Goal: Task Accomplishment & Management: Complete application form

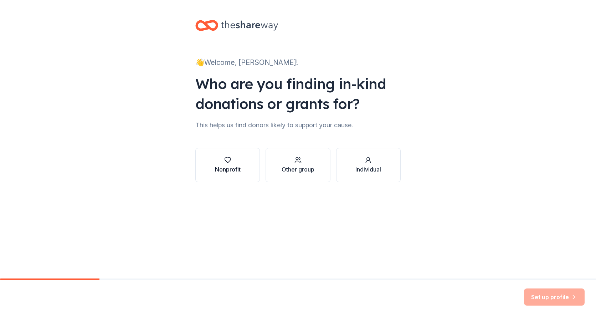
click at [225, 156] on icon "button" at bounding box center [227, 159] width 7 height 7
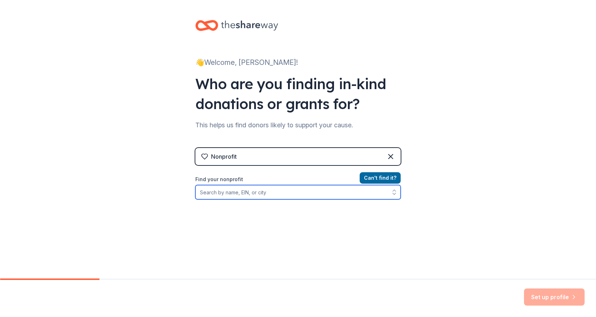
click at [242, 193] on input "Find your nonprofit" at bounding box center [297, 192] width 205 height 14
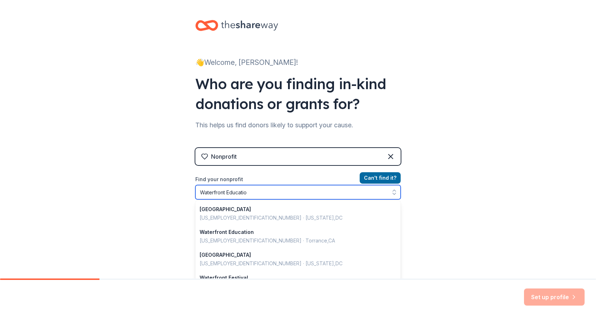
type input "Waterfront Education"
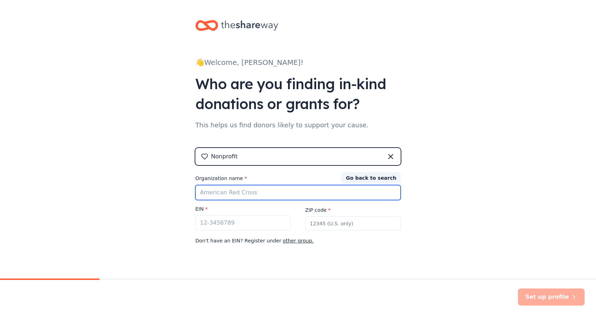
click at [264, 191] on input "Organization name *" at bounding box center [297, 192] width 205 height 15
type input "Waterfront Education"
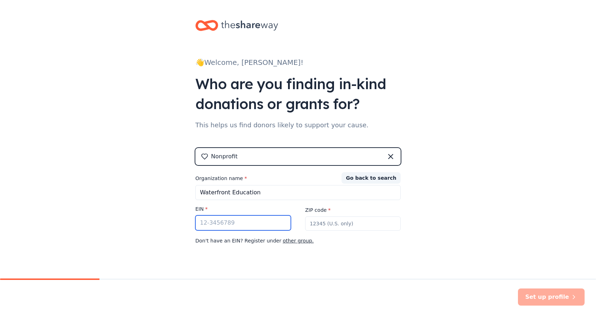
click at [223, 226] on input "EIN *" at bounding box center [243, 222] width 96 height 15
paste input "46-1543808"
type input "46-1543808"
click at [346, 225] on input "ZIP code *" at bounding box center [353, 223] width 96 height 14
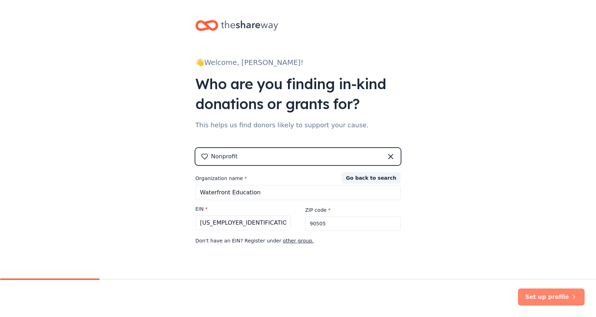
type input "90505"
click at [559, 295] on button "Set up profile" at bounding box center [551, 296] width 67 height 17
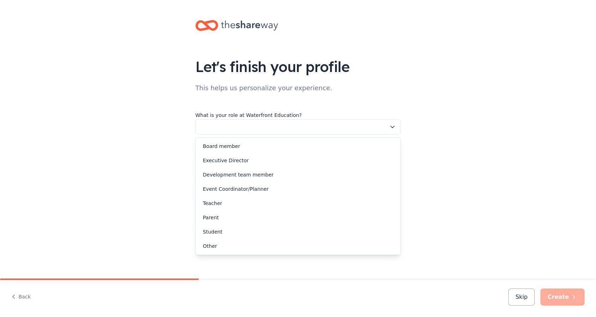
click at [394, 127] on icon "button" at bounding box center [392, 126] width 7 height 7
click at [238, 159] on div "Executive Director" at bounding box center [226, 160] width 46 height 9
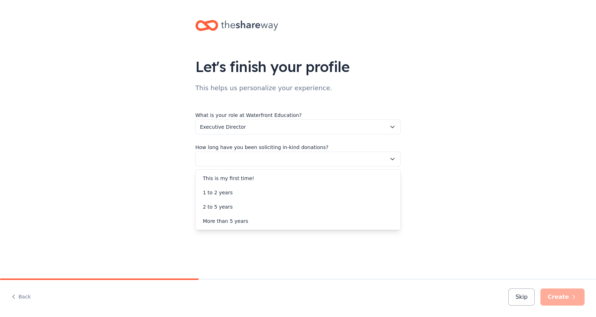
click at [395, 156] on icon "button" at bounding box center [392, 158] width 7 height 7
click at [222, 220] on div "More than 5 years" at bounding box center [225, 221] width 45 height 9
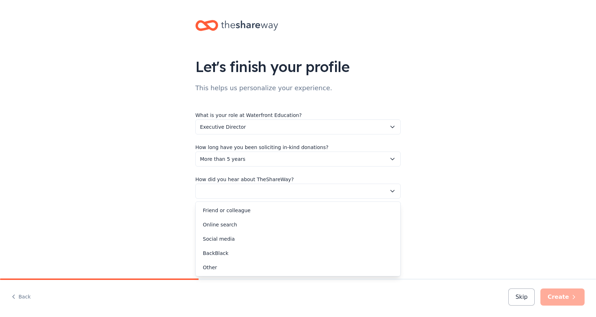
click at [390, 191] on icon "button" at bounding box center [392, 190] width 7 height 7
click at [230, 237] on div "Social media" at bounding box center [219, 239] width 32 height 9
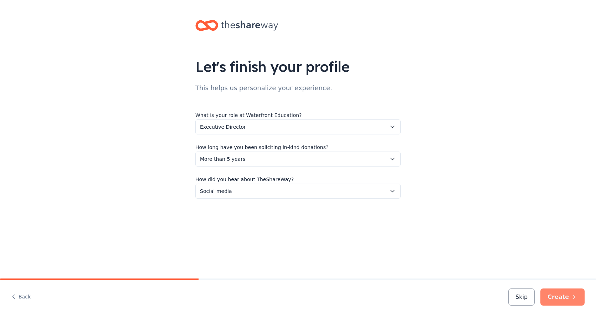
click at [564, 297] on button "Create" at bounding box center [562, 296] width 44 height 17
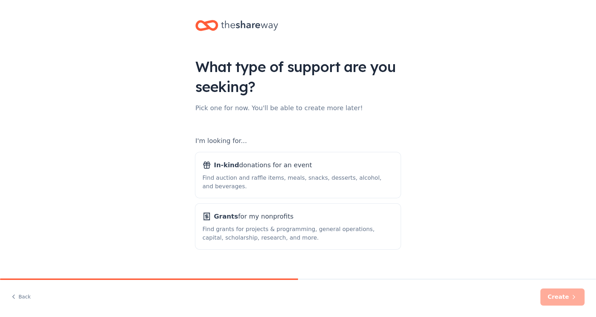
scroll to position [9, 0]
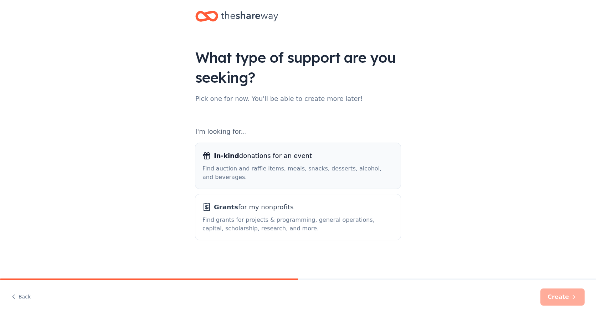
click at [291, 163] on div "In-kind donations for an event Find auction and raffle items, meals, snacks, de…" at bounding box center [297, 165] width 191 height 31
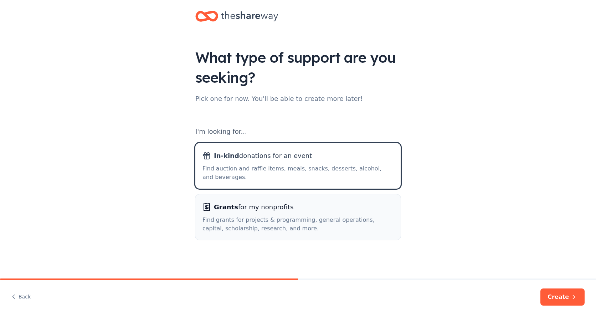
click at [280, 212] on span "Grants for my nonprofits" at bounding box center [253, 206] width 79 height 11
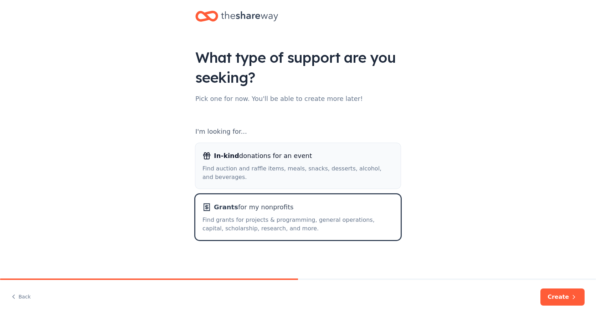
click at [263, 155] on span "In-kind donations for an event" at bounding box center [263, 155] width 98 height 11
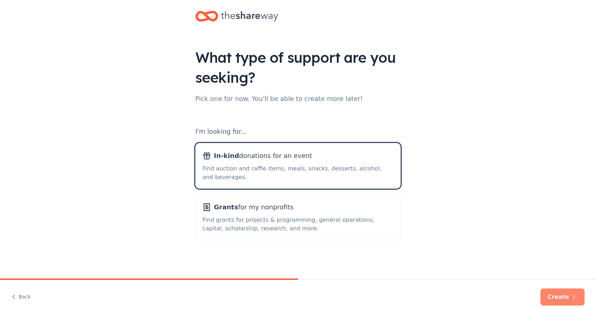
click at [566, 296] on button "Create" at bounding box center [562, 296] width 44 height 17
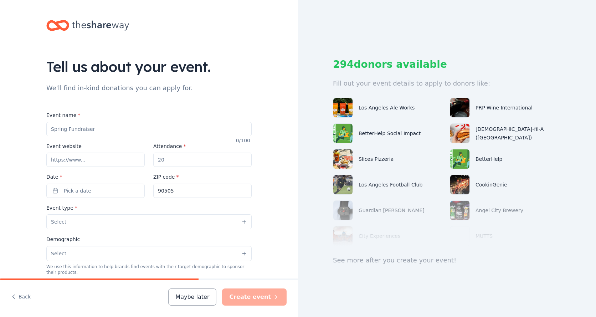
click at [566, 296] on div "294 donors available Fill out your event details to apply to donors like: Los A…" at bounding box center [447, 158] width 298 height 317
click at [98, 126] on input "Event name *" at bounding box center [148, 129] width 205 height 14
drag, startPoint x: 67, startPoint y: 128, endPoint x: 30, endPoint y: 125, distance: 37.2
click at [30, 125] on div "Tell us about your event. We'll find in-kind donations you can apply for. Event…" at bounding box center [149, 237] width 298 height 474
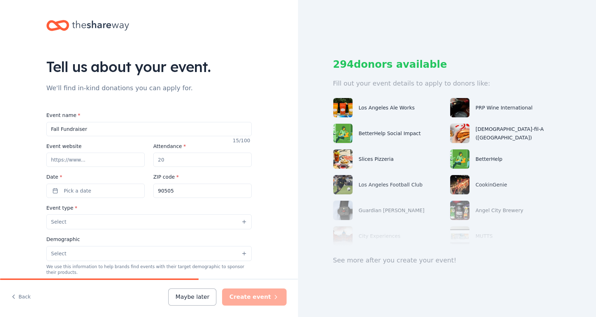
type input "Fall Fundraiser"
click at [93, 163] on input "Event website" at bounding box center [95, 160] width 98 height 14
type input "waterfronteducation.org"
click at [182, 160] on input "Attendance *" at bounding box center [202, 160] width 98 height 14
type input "50"
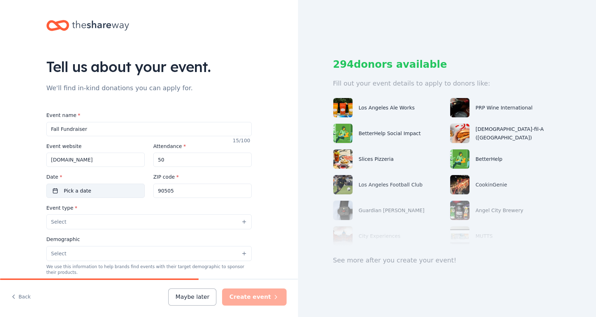
click at [82, 187] on span "Pick a date" at bounding box center [77, 190] width 27 height 9
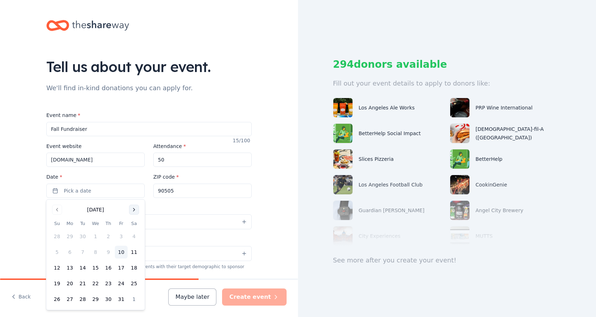
click at [135, 209] on button "Go to next month" at bounding box center [134, 210] width 10 height 10
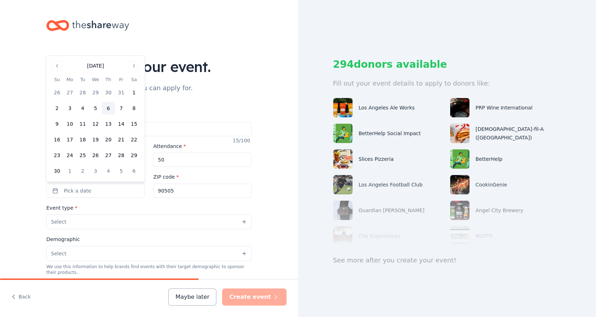
click at [108, 106] on button "6" at bounding box center [108, 108] width 13 height 13
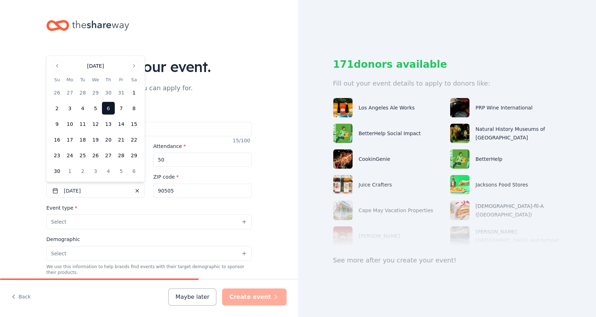
click at [100, 219] on button "Select" at bounding box center [148, 221] width 205 height 15
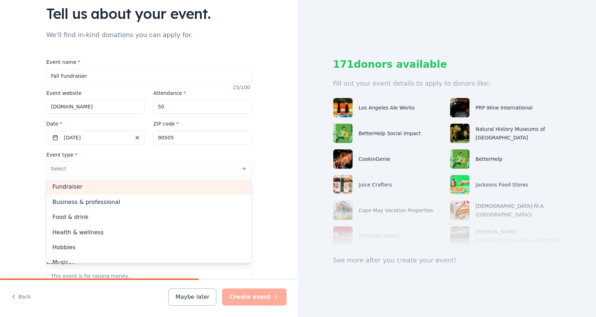
click at [76, 186] on span "Fundraiser" at bounding box center [148, 186] width 193 height 9
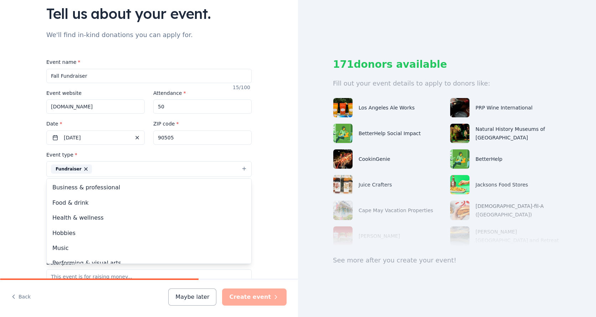
click at [281, 174] on div "Tell us about your event. We'll find in-kind donations you can apply for. Event…" at bounding box center [149, 184] width 298 height 475
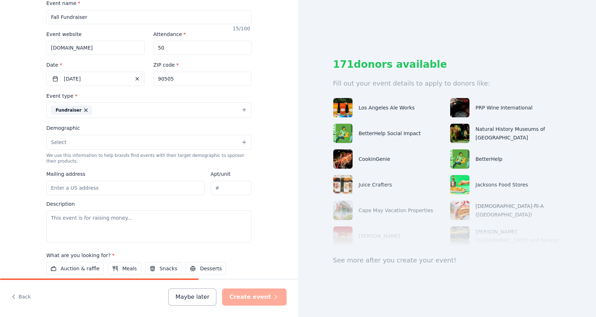
scroll to position [110, 0]
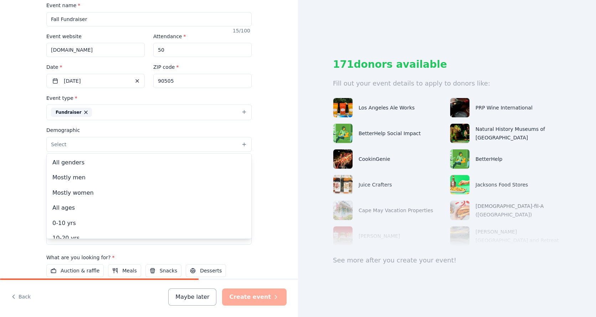
click at [245, 145] on button "Select" at bounding box center [148, 144] width 205 height 15
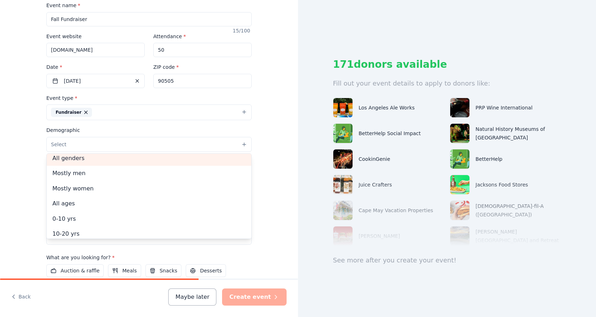
scroll to position [1, 0]
click at [88, 158] on span "All genders" at bounding box center [148, 160] width 193 height 9
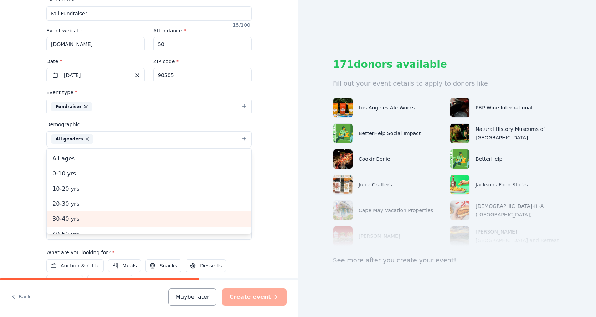
scroll to position [0, 0]
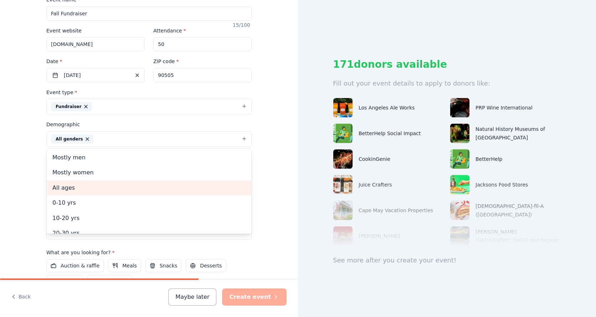
click at [72, 186] on span "All ages" at bounding box center [148, 187] width 193 height 9
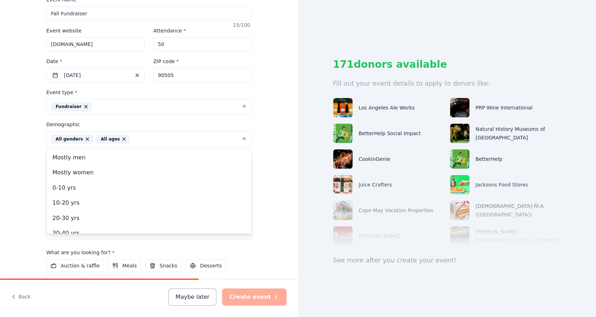
click at [272, 187] on div "Tell us about your event. We'll find in-kind donations you can apply for. Event…" at bounding box center [149, 123] width 298 height 476
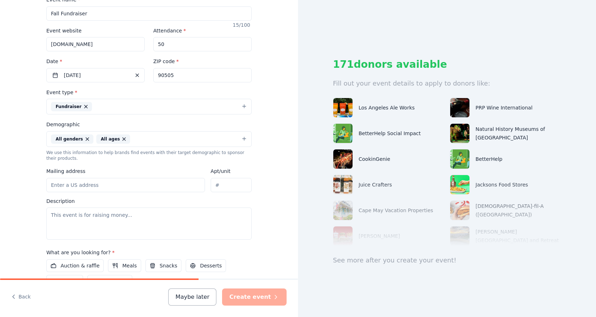
click at [98, 183] on input "Mailing address" at bounding box center [125, 185] width 159 height 14
type input "4131 W. 239th Street"
type input "#102"
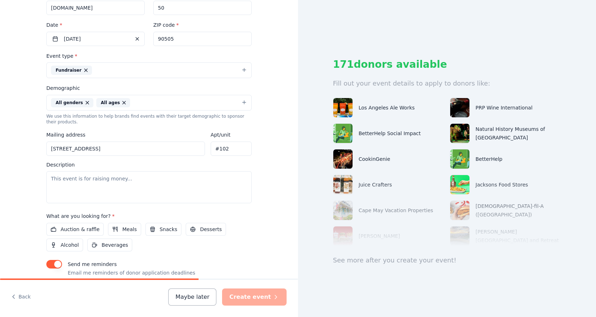
scroll to position [151, 0]
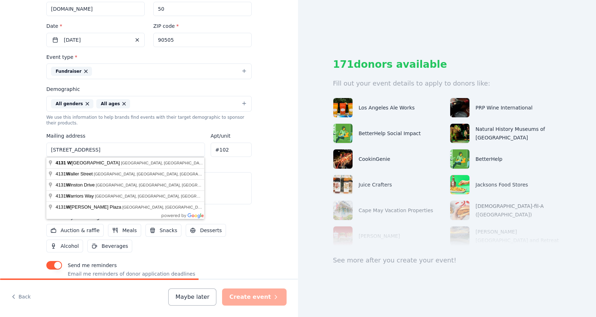
click at [144, 148] on input "4131 W. 239th Street #102" at bounding box center [125, 150] width 159 height 14
drag, startPoint x: 144, startPoint y: 149, endPoint x: 43, endPoint y: 147, distance: 100.5
click at [43, 147] on div "Tell us about your event. We'll find in-kind donations you can apply for. Event…" at bounding box center [149, 87] width 228 height 476
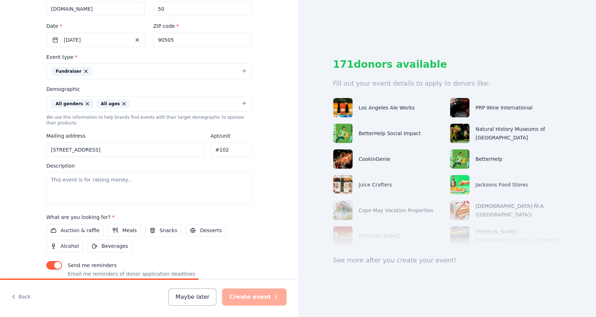
click at [123, 147] on input "107 West Torrance Boulevard, Redondo Beach, CA, 90277" at bounding box center [125, 150] width 159 height 14
type input "107 West Torrance Boulevard - Suite 100 Redondo Beach, CA, 90277"
click at [269, 128] on div "Tell us about your event. We'll find in-kind donations you can apply for. Event…" at bounding box center [149, 87] width 298 height 476
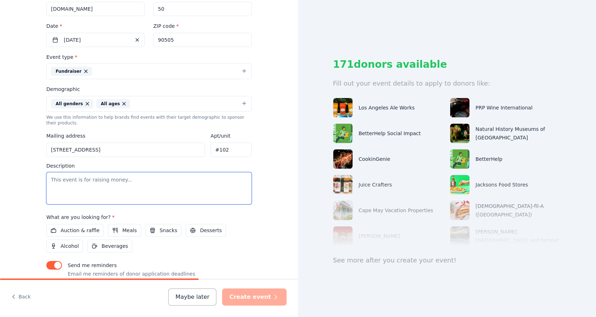
click at [55, 180] on textarea at bounding box center [148, 188] width 205 height 32
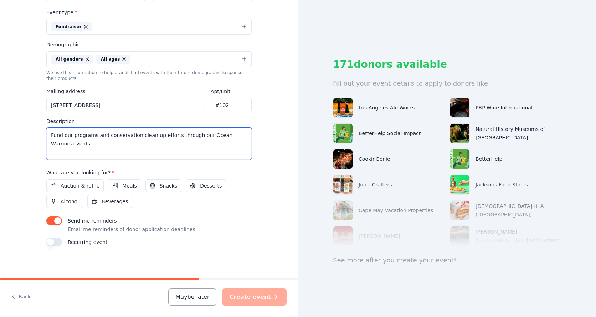
scroll to position [195, 0]
type textarea "Fund our programs and conservation clean up efforts through our Ocean Warriors …"
click at [70, 186] on span "Auction & raffle" at bounding box center [80, 186] width 39 height 9
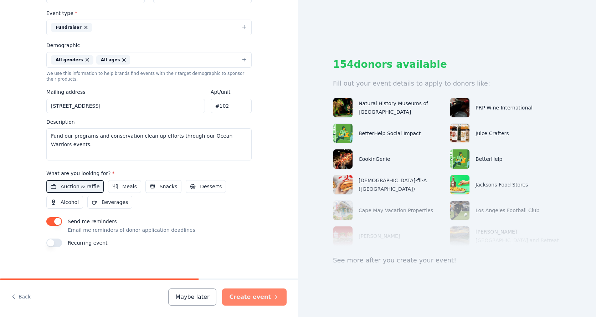
click at [259, 295] on button "Create event" at bounding box center [254, 296] width 65 height 17
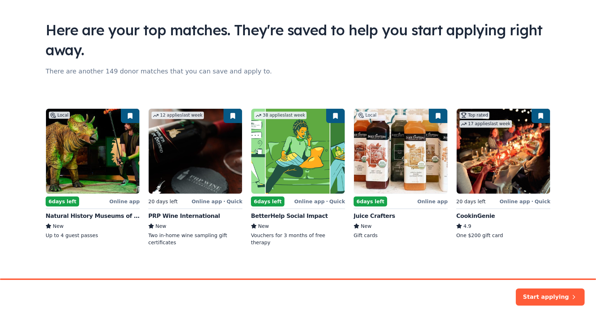
scroll to position [38, 0]
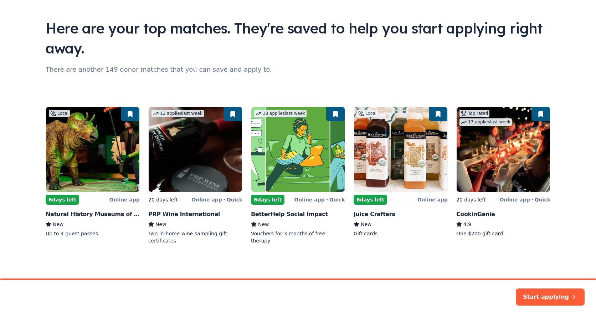
click at [506, 157] on div "Local 6 days left Online app Natural History Museums of Los Angeles County New …" at bounding box center [298, 176] width 505 height 138
click at [385, 177] on div "Local 6 days left Online app Natural History Museums of Los Angeles County New …" at bounding box center [298, 176] width 505 height 138
click at [563, 295] on button "Start applying" at bounding box center [550, 292] width 69 height 17
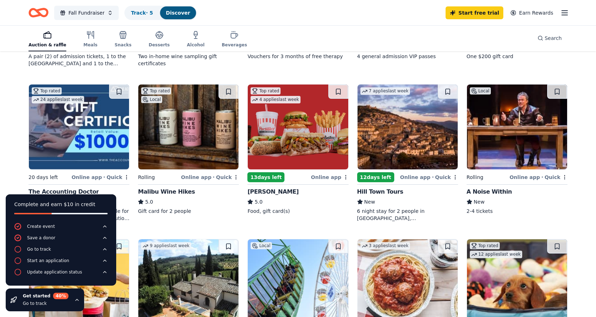
scroll to position [201, 0]
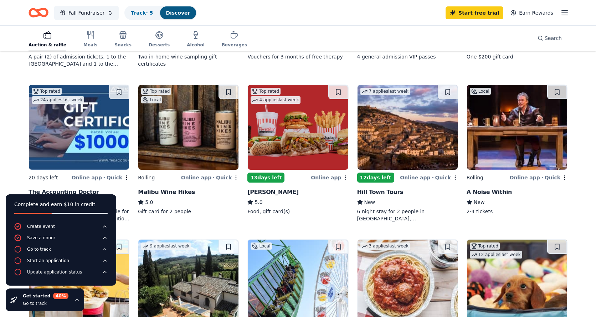
click at [197, 140] on img at bounding box center [188, 127] width 100 height 85
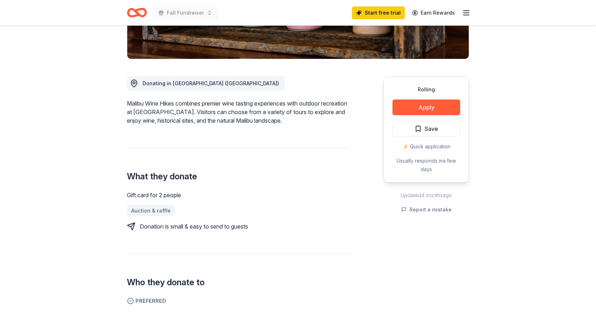
scroll to position [154, 0]
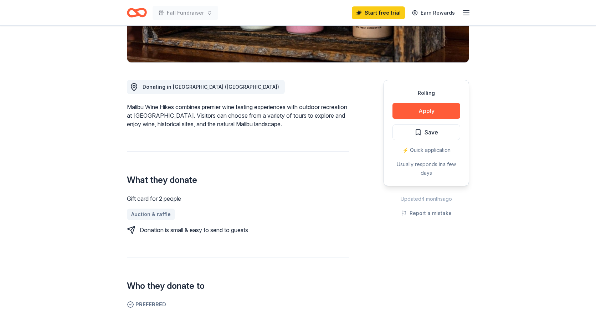
click at [466, 13] on icon "button" at bounding box center [466, 13] width 9 height 9
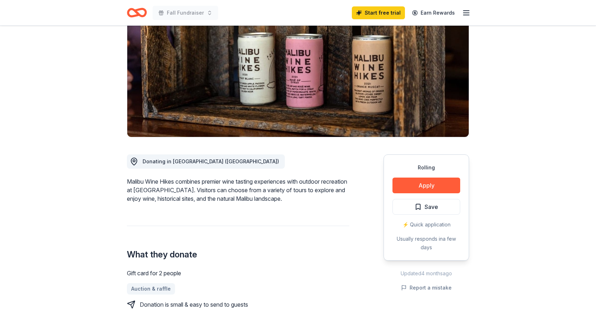
scroll to position [76, 0]
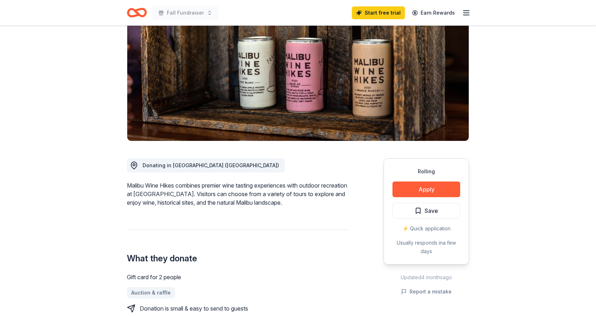
click at [465, 13] on icon "button" at bounding box center [466, 13] width 9 height 9
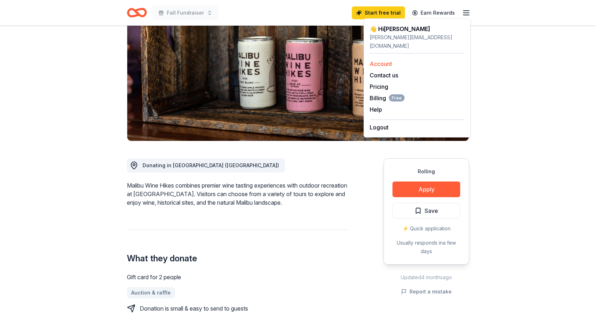
click at [391, 60] on link "Account" at bounding box center [381, 63] width 22 height 7
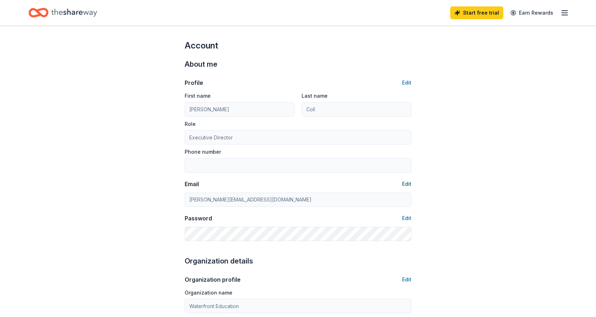
click at [407, 183] on button "Edit" at bounding box center [406, 184] width 9 height 9
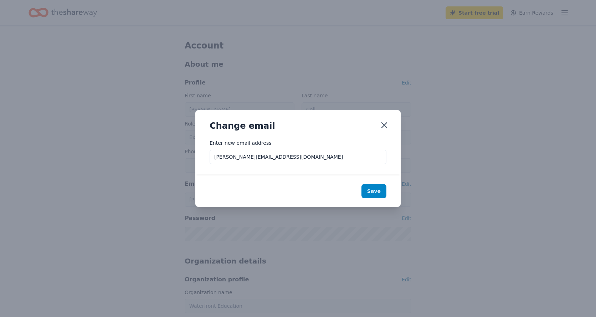
click at [380, 188] on button "Save" at bounding box center [373, 191] width 25 height 14
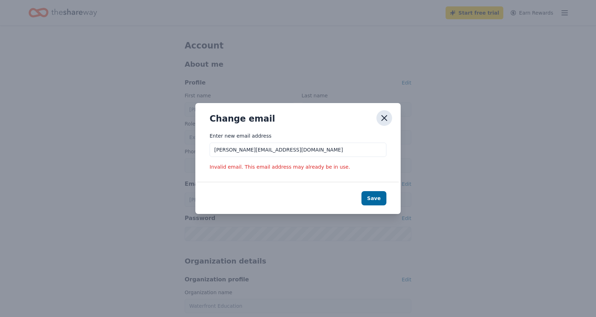
click at [385, 112] on button "button" at bounding box center [384, 118] width 16 height 16
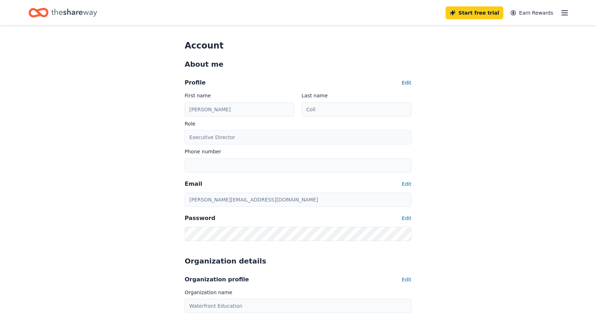
click at [406, 80] on button "Edit" at bounding box center [407, 82] width 10 height 9
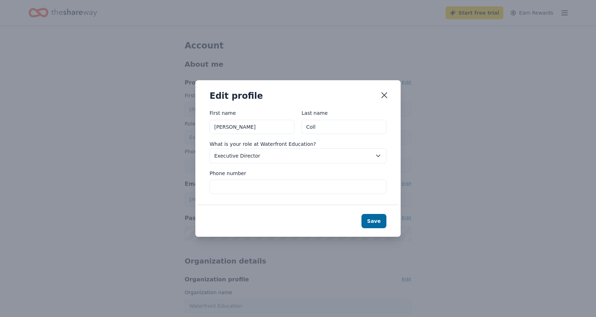
click at [223, 189] on input "Phone number" at bounding box center [298, 187] width 177 height 14
click at [221, 185] on input "8182684740" at bounding box center [298, 187] width 177 height 14
type input "[PHONE_NUMBER]"
click at [374, 218] on button "Save" at bounding box center [373, 221] width 25 height 14
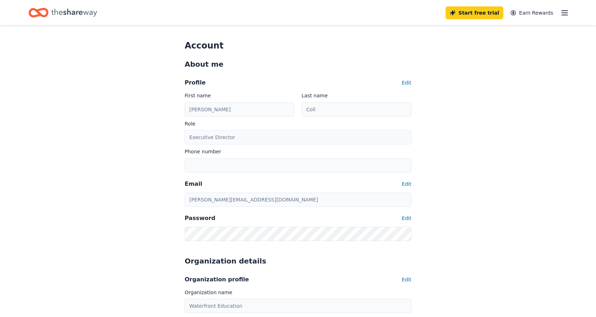
type input "[PHONE_NUMBER]"
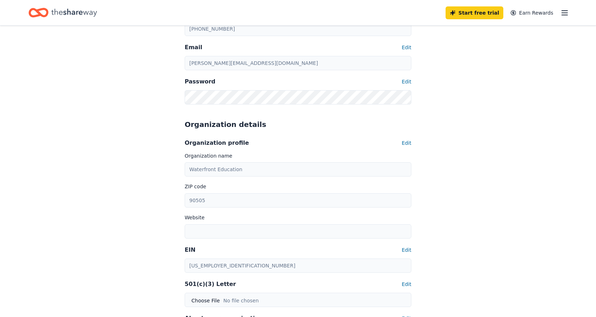
scroll to position [138, 0]
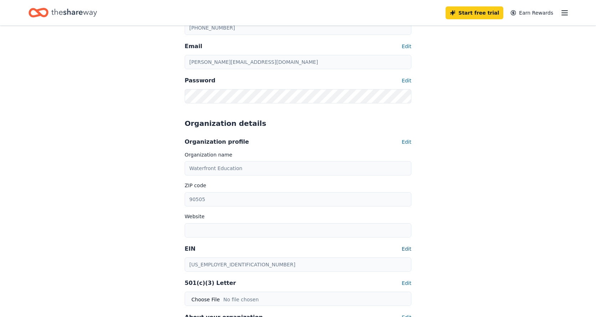
click at [407, 247] on button "Edit" at bounding box center [407, 249] width 10 height 9
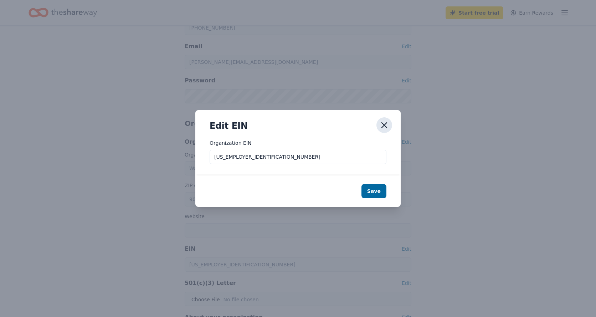
click at [382, 125] on icon "button" at bounding box center [384, 125] width 10 height 10
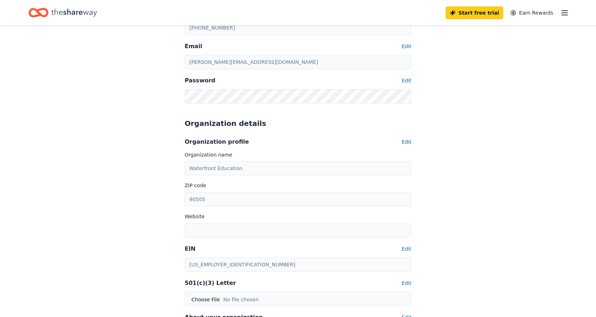
click at [407, 140] on button "Edit" at bounding box center [407, 142] width 10 height 9
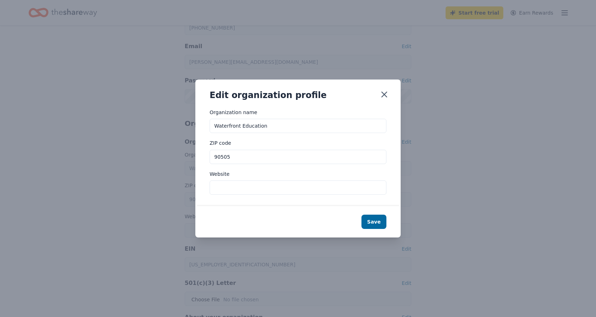
click at [223, 189] on input "Website" at bounding box center [298, 187] width 177 height 14
type input "[DOMAIN_NAME]"
click at [375, 222] on button "Save" at bounding box center [373, 222] width 25 height 14
type input "[DOMAIN_NAME]"
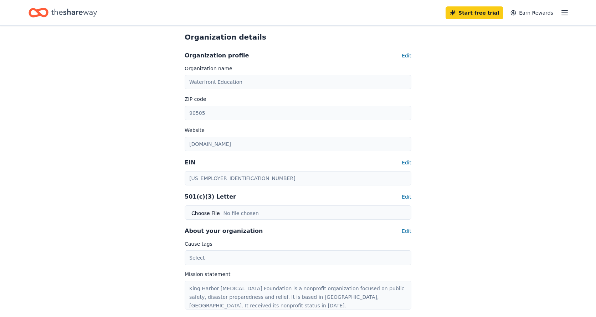
scroll to position [222, 0]
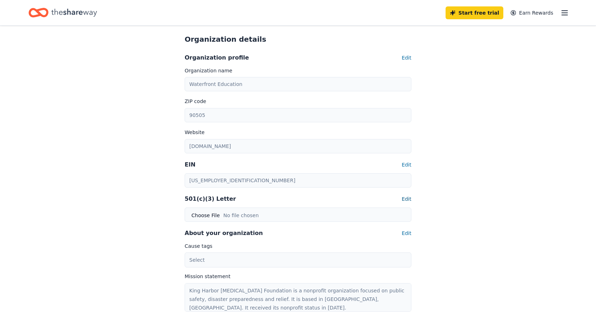
click at [407, 199] on button "Edit" at bounding box center [407, 199] width 10 height 9
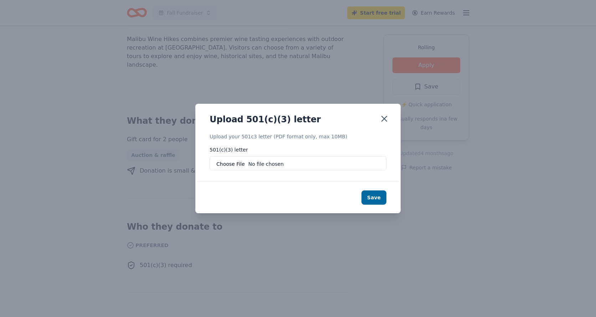
scroll to position [76, 0]
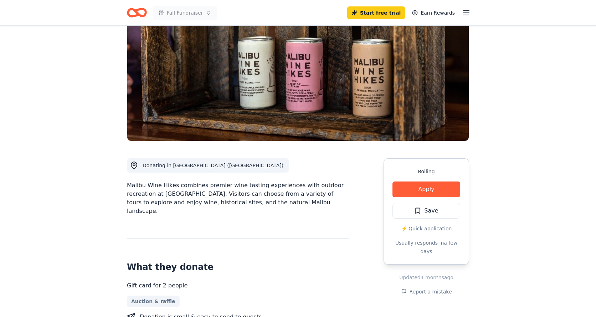
click at [466, 11] on icon "button" at bounding box center [466, 13] width 9 height 9
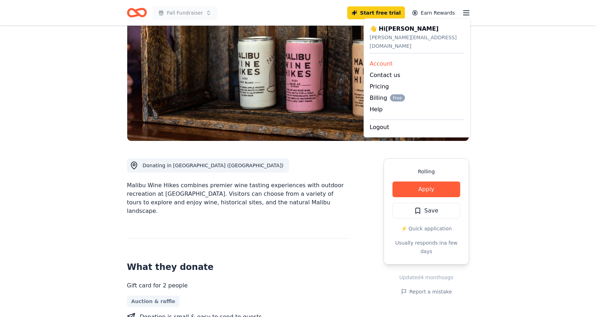
click at [386, 60] on link "Account" at bounding box center [381, 63] width 23 height 7
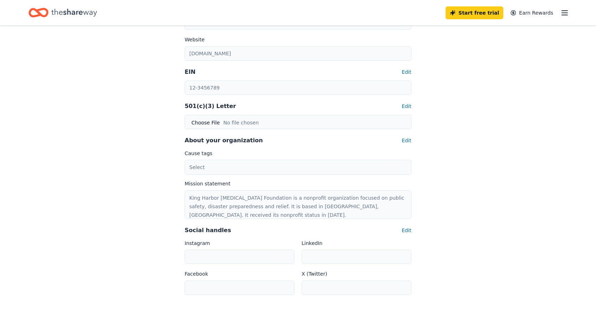
scroll to position [311, 0]
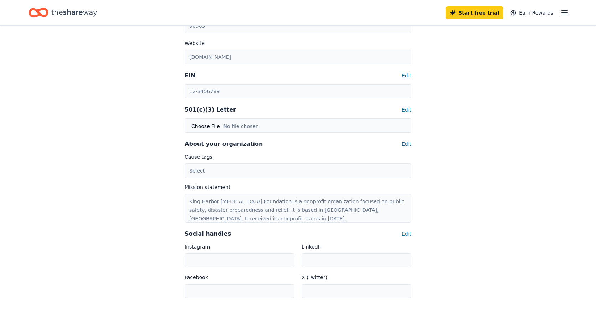
click at [407, 142] on button "Edit" at bounding box center [407, 144] width 10 height 9
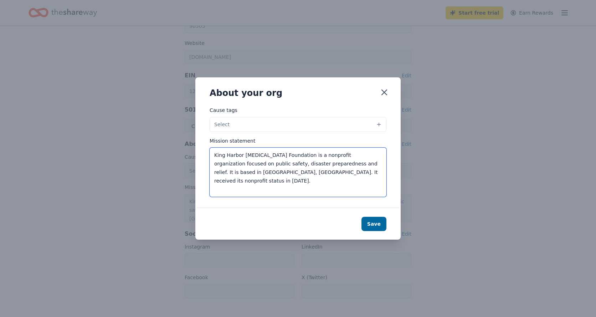
drag, startPoint x: 317, startPoint y: 173, endPoint x: 208, endPoint y: 143, distance: 112.9
click at [208, 143] on div "Cause tags Select Mission statement King Harbor Boating Foundation is a nonprof…" at bounding box center [297, 157] width 205 height 102
paste textarea "Waterfront Education is a nonprofit organization dedicated to fostering ocean s…"
type textarea "Waterfront Education is a nonprofit organization dedicated to fostering ocean s…"
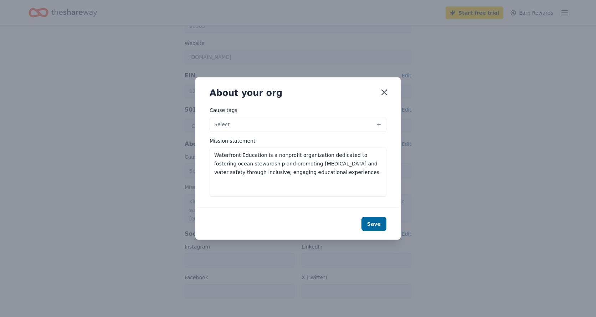
click at [378, 124] on button "Select" at bounding box center [298, 124] width 177 height 15
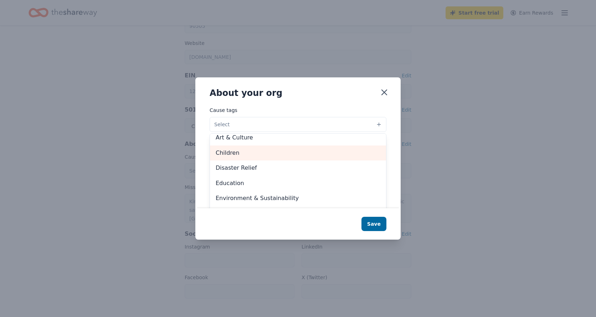
scroll to position [22, 0]
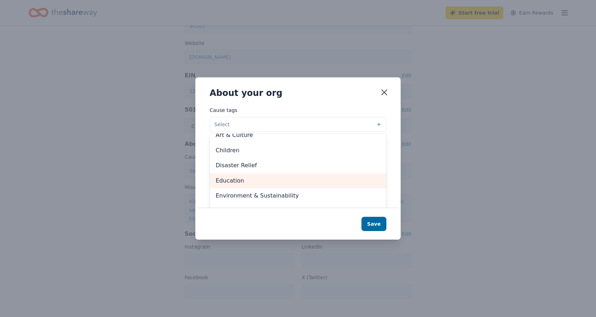
click at [236, 181] on span "Education" at bounding box center [298, 180] width 165 height 9
click at [251, 179] on span "Environment & Sustainability" at bounding box center [298, 180] width 165 height 9
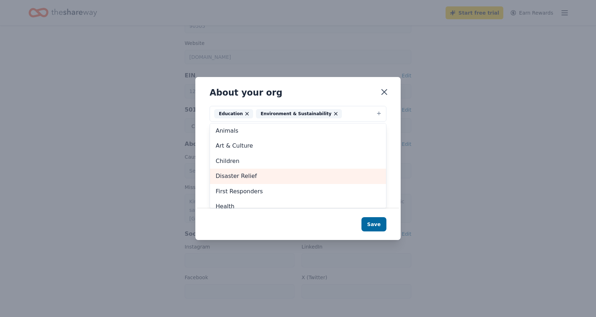
scroll to position [0, 0]
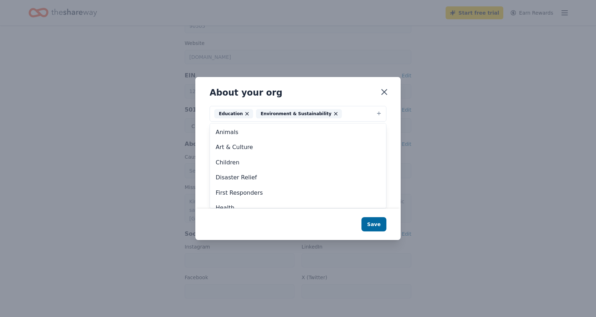
click at [373, 224] on div "About your org Cause tags Education Environment & Sustainability Animals Art & …" at bounding box center [297, 158] width 205 height 163
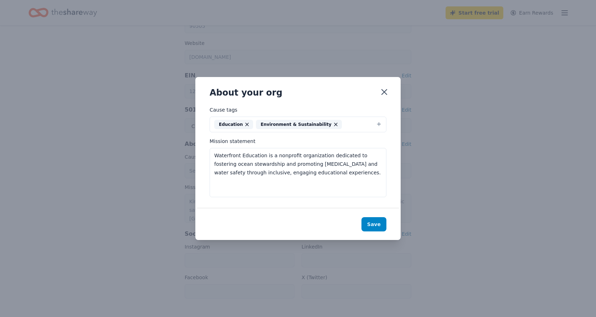
click at [376, 224] on button "Save" at bounding box center [373, 224] width 25 height 14
type textarea "Waterfront Education is a nonprofit organization dedicated to fostering ocean s…"
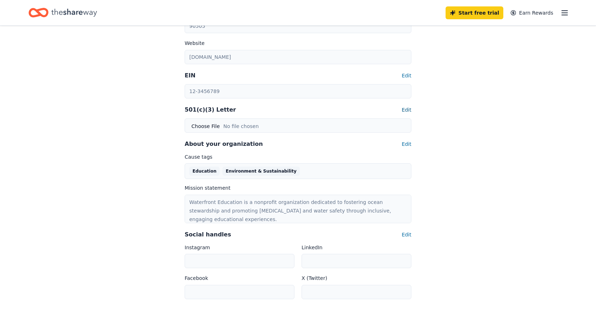
click at [407, 108] on button "Edit" at bounding box center [407, 110] width 10 height 9
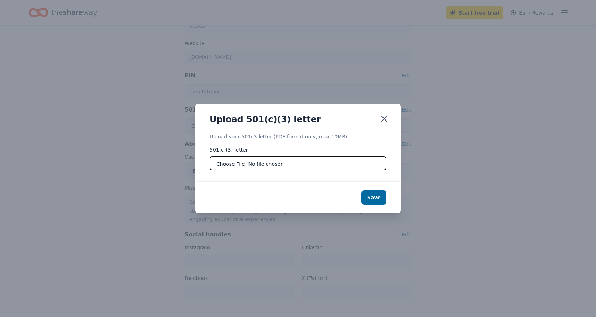
click at [248, 164] on input "file" at bounding box center [298, 163] width 177 height 14
click at [259, 163] on input "file" at bounding box center [298, 163] width 177 height 14
type input "C:\fakepath\IRS_FinalLetter_46-1543808_WE_KINGHARBORBOATINGFOUNDATION.pdf"
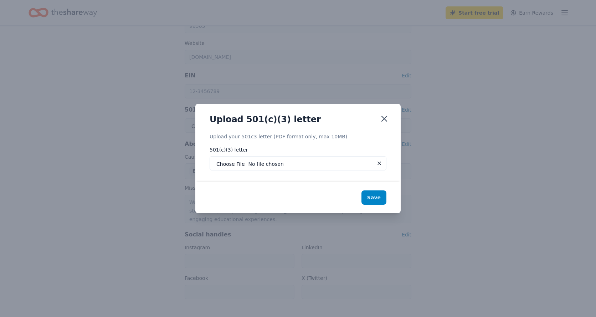
click at [377, 197] on button "Save" at bounding box center [373, 197] width 25 height 14
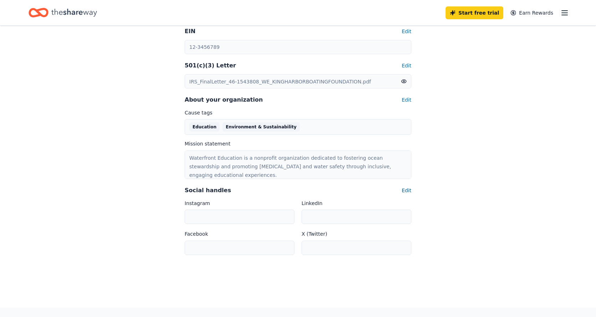
click at [406, 189] on button "Edit" at bounding box center [407, 190] width 10 height 9
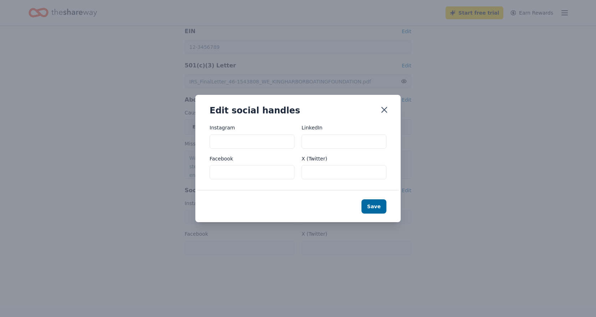
click at [242, 145] on input "Instagram" at bounding box center [252, 141] width 85 height 14
type input "@waterfronteducation"
click at [235, 175] on input "Facebook" at bounding box center [252, 172] width 85 height 14
type input "waterfronteducation"
click at [377, 206] on button "Save" at bounding box center [373, 206] width 25 height 14
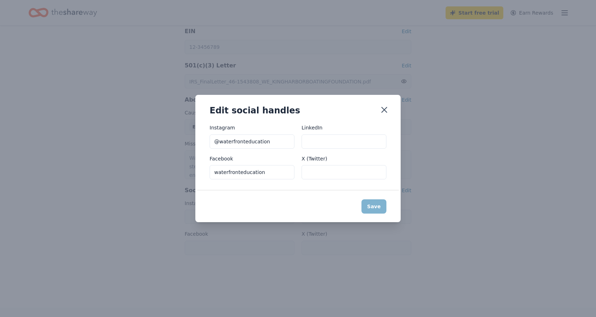
type input "@waterfronteducation"
type input "waterfronteducation"
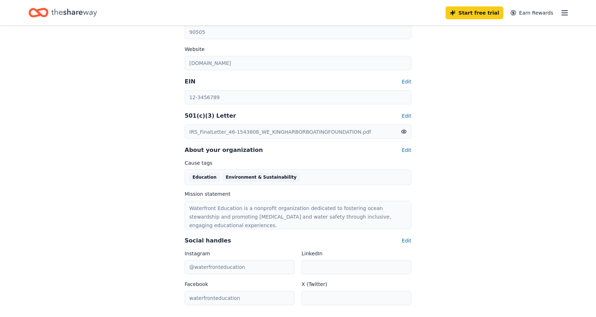
scroll to position [306, 0]
click at [406, 241] on button "Edit" at bounding box center [407, 239] width 10 height 9
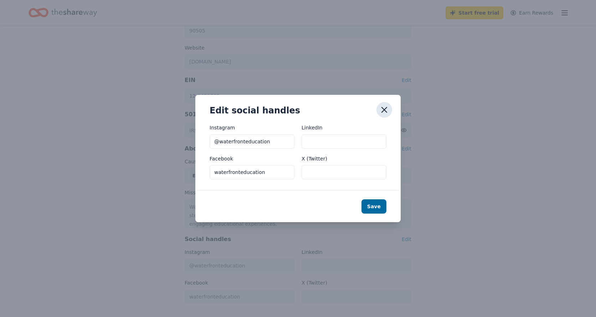
click at [382, 108] on icon "button" at bounding box center [384, 109] width 5 height 5
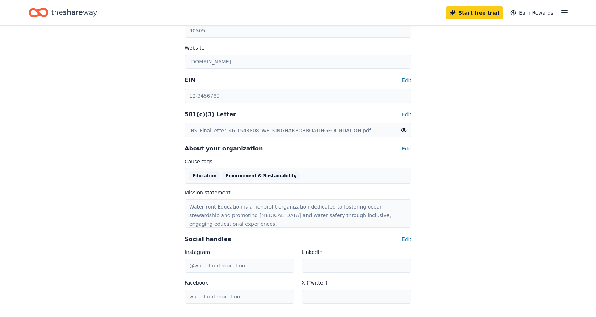
scroll to position [306, 0]
click at [407, 149] on button "Edit" at bounding box center [407, 149] width 10 height 9
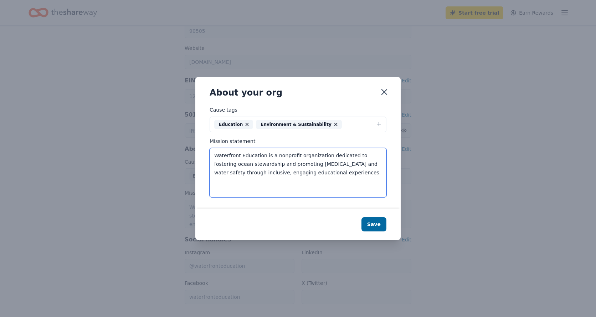
drag, startPoint x: 321, startPoint y: 175, endPoint x: 207, endPoint y: 143, distance: 118.2
click at [207, 143] on div "Cause tags Education Environment & Sustainability Mission statement Waterfront …" at bounding box center [297, 157] width 205 height 103
click at [346, 179] on textarea "Waterfront Education is a nonprofit organization dedicated to fostering ocean s…" at bounding box center [298, 172] width 177 height 49
drag, startPoint x: 330, startPoint y: 175, endPoint x: 209, endPoint y: 155, distance: 122.9
click at [209, 155] on div "Cause tags Education Environment & Sustainability Mission statement Waterfront …" at bounding box center [297, 157] width 205 height 103
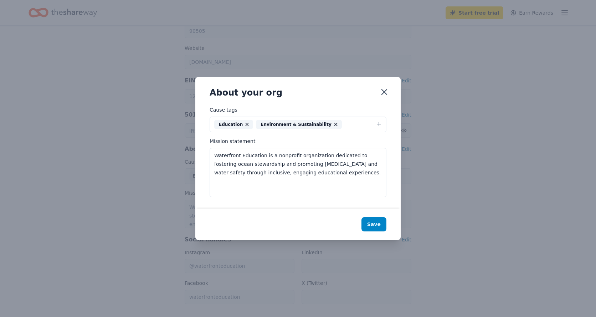
click at [378, 226] on button "Save" at bounding box center [373, 224] width 25 height 14
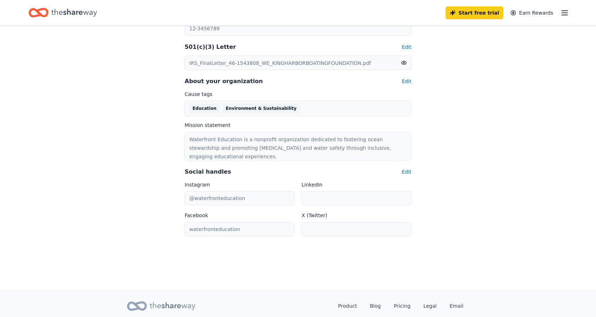
scroll to position [397, 0]
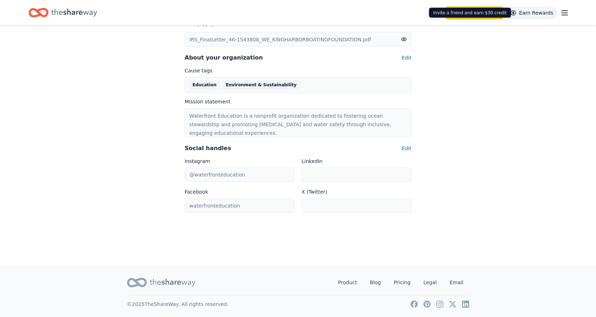
click at [532, 11] on link "Earn Rewards" at bounding box center [531, 12] width 51 height 13
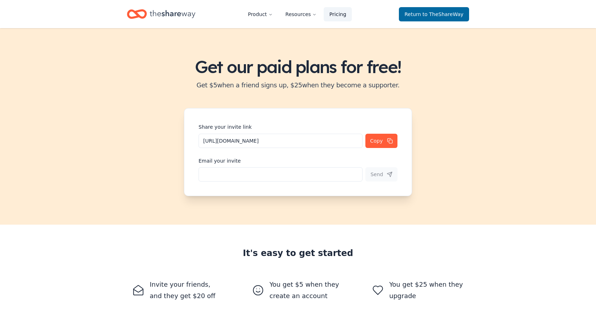
click at [340, 14] on link "Pricing" at bounding box center [338, 14] width 28 height 14
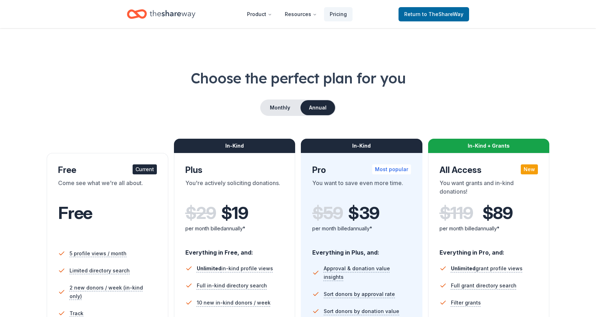
click at [169, 10] on icon "Home" at bounding box center [173, 14] width 46 height 15
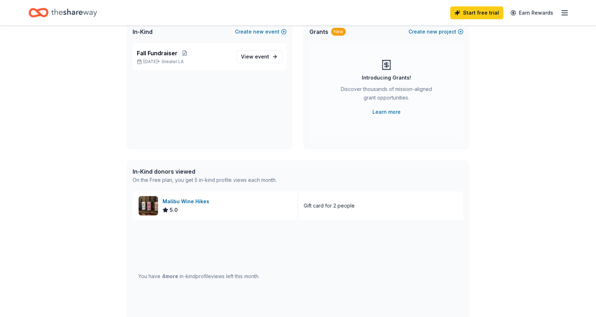
scroll to position [53, 0]
click at [186, 203] on div "Malibu Wine Hikes" at bounding box center [188, 202] width 50 height 9
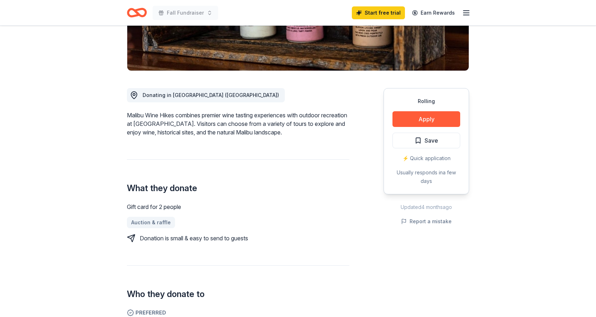
scroll to position [144, 0]
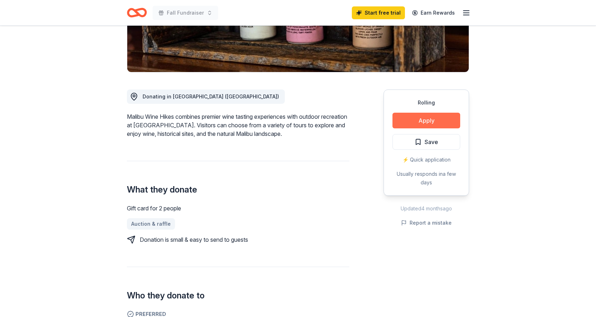
click at [428, 118] on button "Apply" at bounding box center [426, 121] width 68 height 16
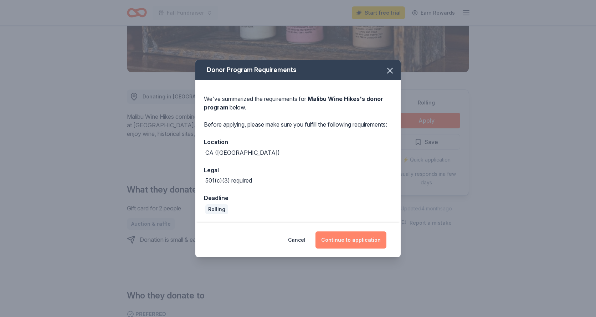
click at [348, 244] on button "Continue to application" at bounding box center [350, 239] width 71 height 17
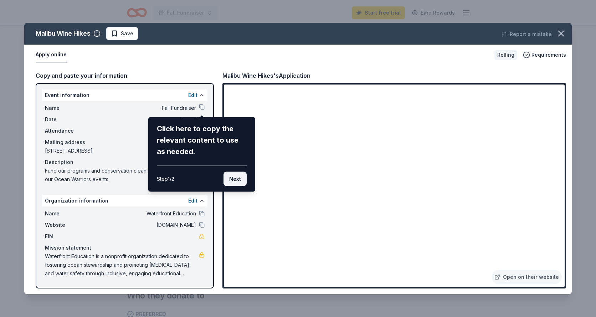
click at [240, 179] on button "Next" at bounding box center [234, 179] width 23 height 14
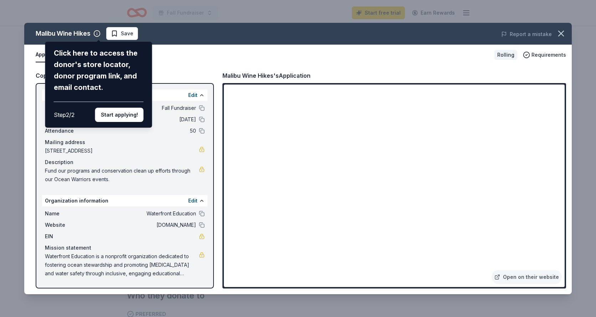
click at [167, 76] on div "Malibu Wine Hikes Click here to access the donor's store locator, donor program…" at bounding box center [298, 158] width 548 height 271
click at [117, 115] on button "Start applying!" at bounding box center [119, 115] width 48 height 14
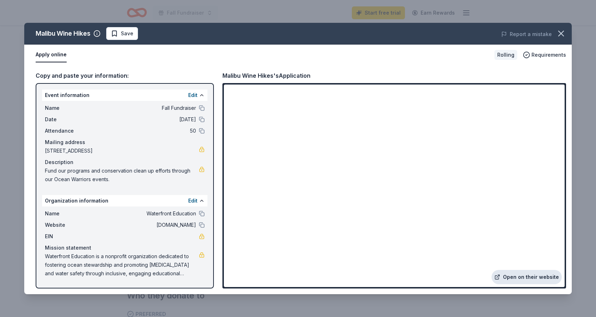
click at [534, 276] on link "Open on their website" at bounding box center [527, 277] width 70 height 14
click at [564, 30] on icon "button" at bounding box center [561, 34] width 10 height 10
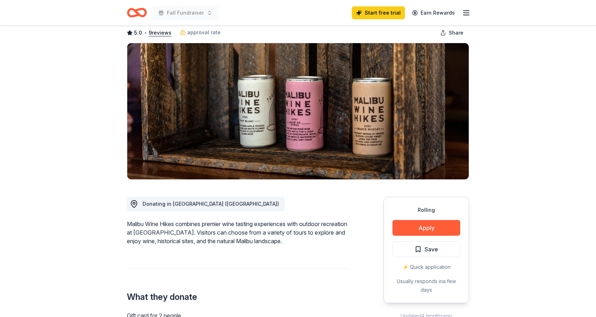
scroll to position [0, 0]
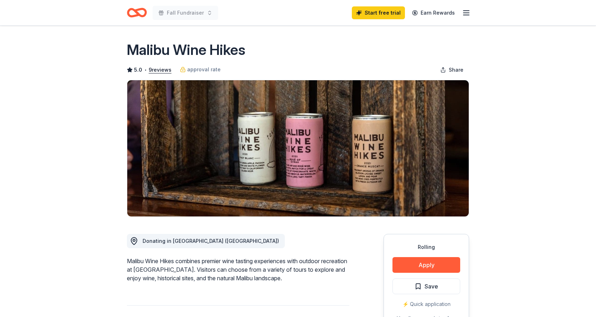
click at [467, 13] on line "button" at bounding box center [466, 13] width 6 height 0
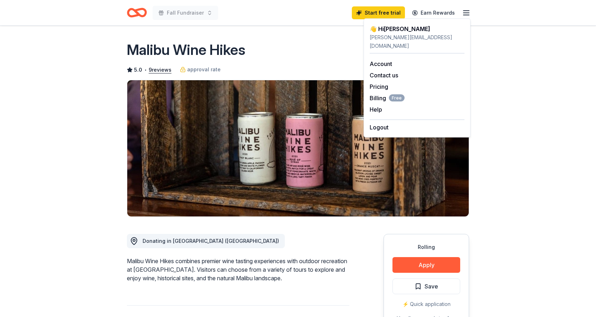
click at [273, 49] on div "Malibu Wine Hikes" at bounding box center [298, 50] width 342 height 20
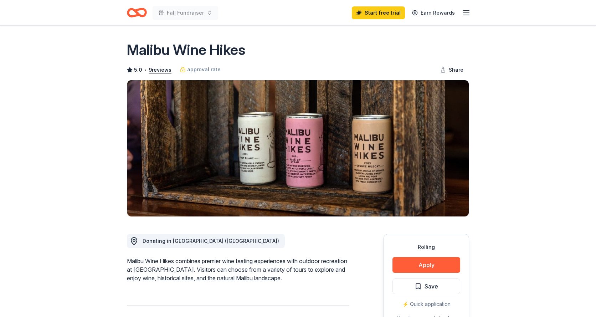
click at [135, 10] on icon "Home" at bounding box center [140, 12] width 11 height 7
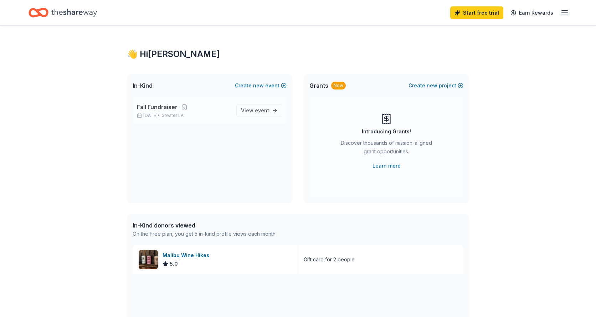
click at [159, 106] on span "Fall Fundraiser" at bounding box center [157, 107] width 41 height 9
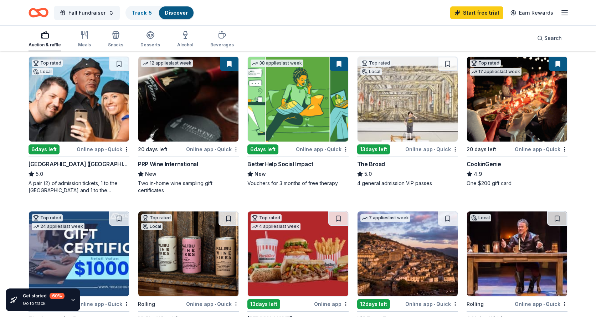
scroll to position [81, 0]
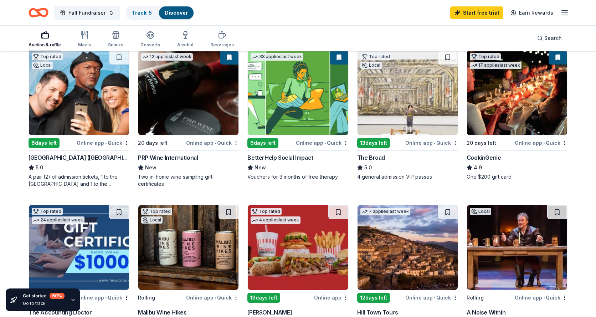
click at [522, 86] on img at bounding box center [517, 92] width 100 height 85
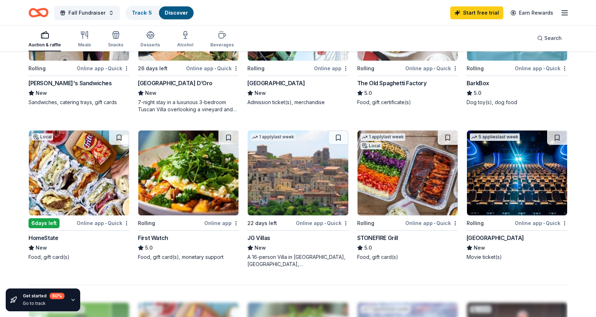
scroll to position [457, 0]
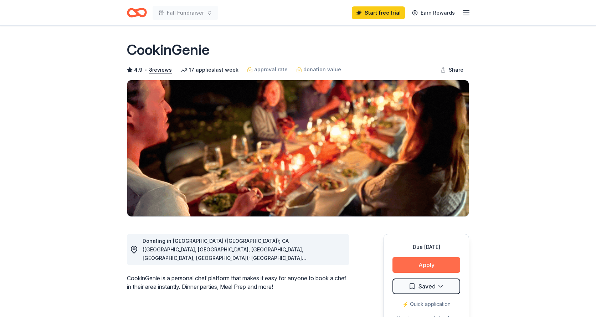
click at [428, 263] on button "Apply" at bounding box center [426, 265] width 68 height 16
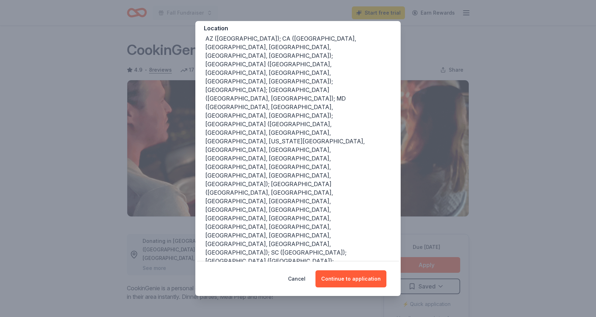
scroll to position [78, 0]
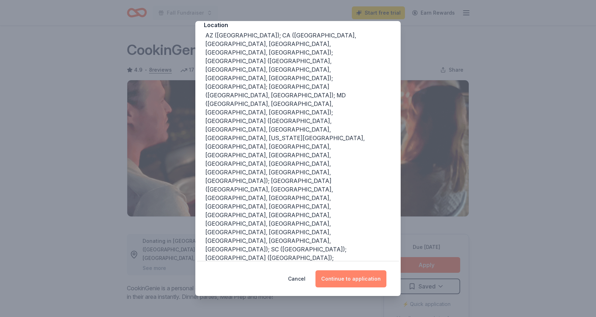
click at [346, 279] on button "Continue to application" at bounding box center [350, 278] width 71 height 17
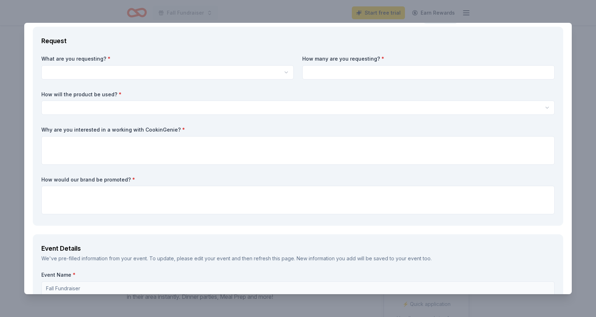
scroll to position [0, 0]
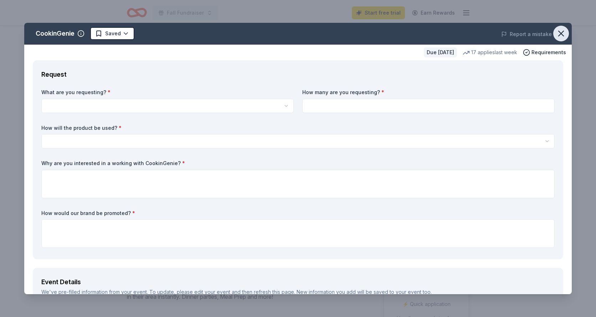
click at [564, 32] on icon "button" at bounding box center [561, 34] width 10 height 10
